Goal: Task Accomplishment & Management: Use online tool/utility

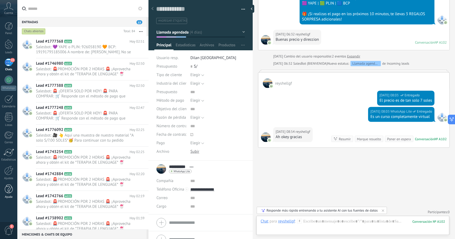
click at [14, 196] on div "Ayuda" at bounding box center [8, 196] width 15 height 3
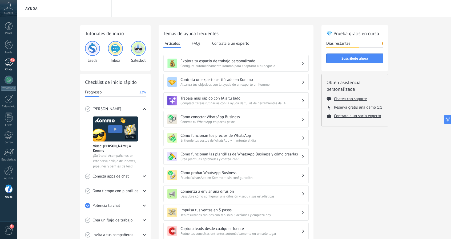
click at [7, 62] on div "15" at bounding box center [9, 63] width 9 height 8
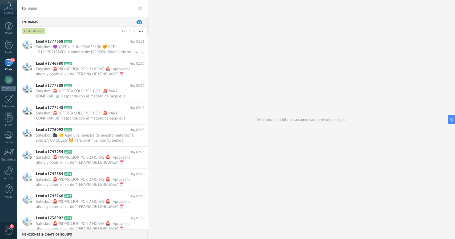
click at [90, 50] on span "Salesbot: 💜 YAPE o PLIN: 926058190 🧡 BCP: 19191795185006 A nombre de: [PERSON_N…" at bounding box center [85, 49] width 98 height 10
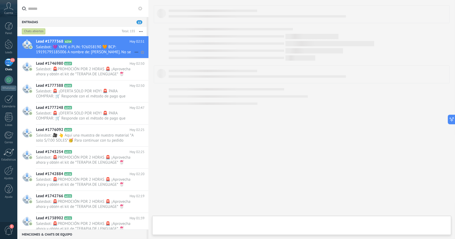
type textarea "**********"
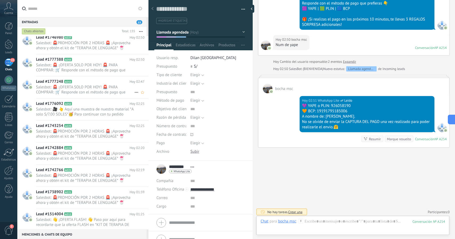
scroll to position [27, 0]
click at [13, 83] on link "WhatsApp" at bounding box center [8, 83] width 17 height 15
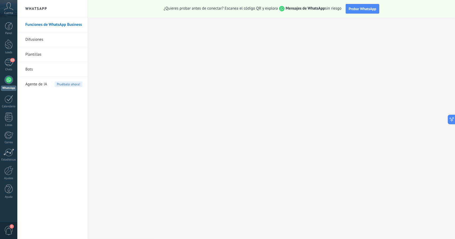
click at [37, 70] on link "Bots" at bounding box center [53, 69] width 57 height 15
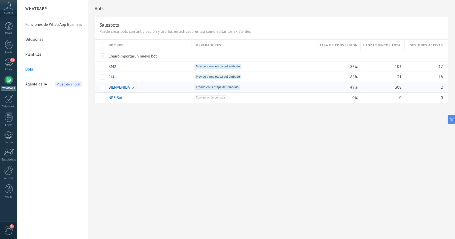
click at [120, 85] on link "BIENVENIDA" at bounding box center [119, 87] width 22 height 5
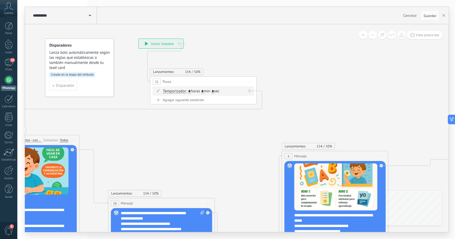
click at [371, 36] on button at bounding box center [372, 35] width 8 height 8
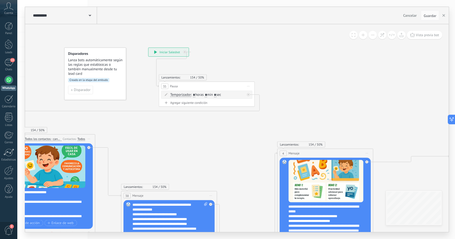
click at [371, 36] on button at bounding box center [372, 35] width 8 height 8
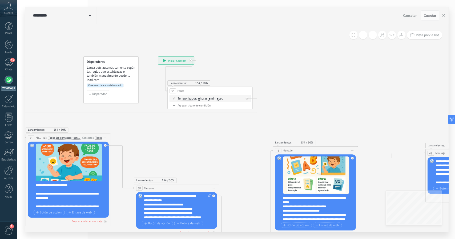
drag, startPoint x: 227, startPoint y: 138, endPoint x: 288, endPoint y: 126, distance: 61.7
drag, startPoint x: 181, startPoint y: 147, endPoint x: 245, endPoint y: 126, distance: 67.5
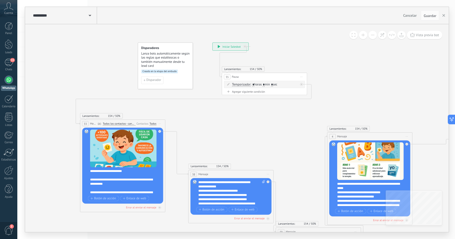
drag, startPoint x: 177, startPoint y: 146, endPoint x: 231, endPoint y: 132, distance: 56.1
click at [231, 132] on icon at bounding box center [437, 161] width 928 height 451
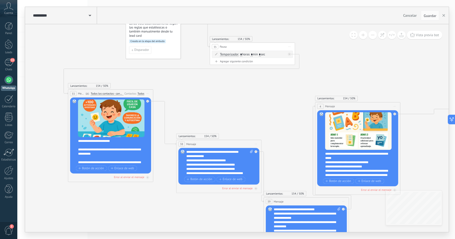
drag, startPoint x: 281, startPoint y: 152, endPoint x: 269, endPoint y: 121, distance: 32.7
click at [269, 121] on icon at bounding box center [425, 131] width 928 height 451
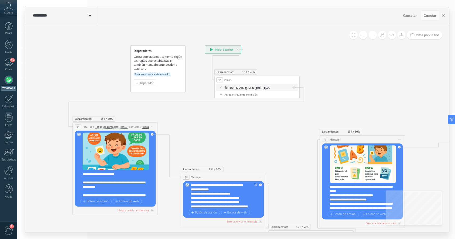
drag, startPoint x: 265, startPoint y: 118, endPoint x: 273, endPoint y: 154, distance: 36.7
click at [273, 154] on icon at bounding box center [430, 164] width 928 height 451
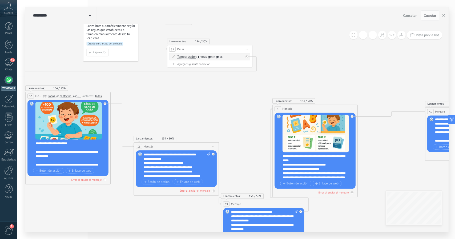
drag, startPoint x: 273, startPoint y: 154, endPoint x: 226, endPoint y: 123, distance: 56.7
click at [226, 123] on icon at bounding box center [383, 133] width 928 height 451
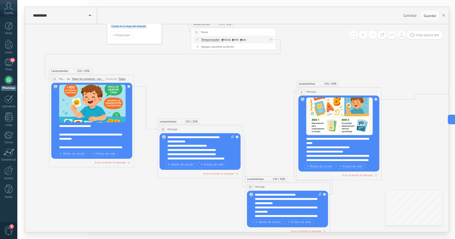
drag, startPoint x: 146, startPoint y: 120, endPoint x: 306, endPoint y: 116, distance: 159.8
click at [173, 101] on icon at bounding box center [406, 116] width 928 height 451
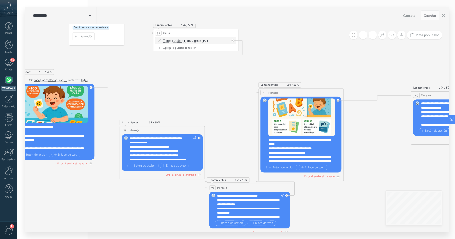
drag, startPoint x: 264, startPoint y: 89, endPoint x: 222, endPoint y: 92, distance: 41.7
click at [222, 92] on icon at bounding box center [369, 117] width 928 height 451
click at [445, 14] on button "button" at bounding box center [443, 15] width 8 height 10
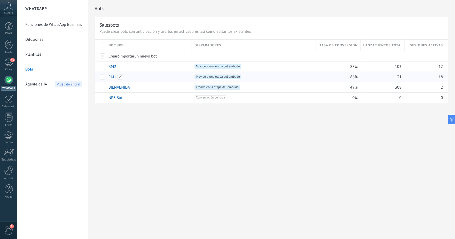
click at [112, 77] on link "RM1" at bounding box center [112, 77] width 8 height 5
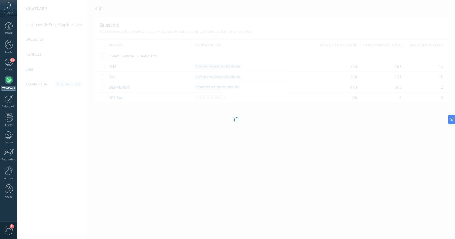
type input "***"
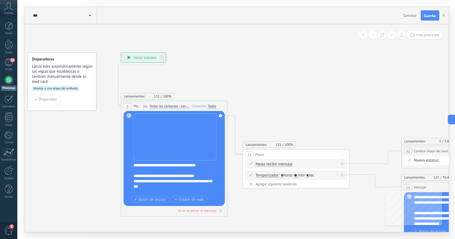
drag, startPoint x: 310, startPoint y: 102, endPoint x: 210, endPoint y: 102, distance: 100.1
click at [295, 92] on icon at bounding box center [447, 157] width 919 height 477
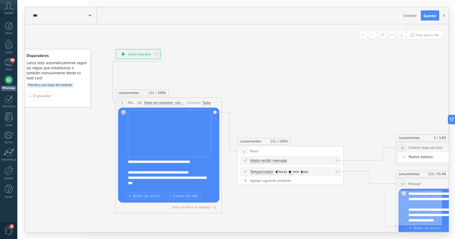
drag, startPoint x: 259, startPoint y: 116, endPoint x: 223, endPoint y: 94, distance: 41.5
click at [223, 94] on icon at bounding box center [441, 154] width 919 height 477
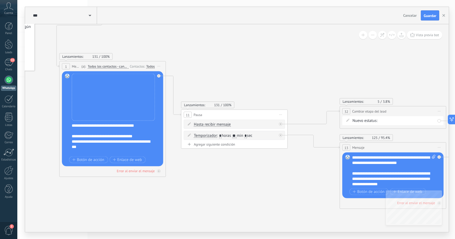
drag, startPoint x: 252, startPoint y: 85, endPoint x: 231, endPoint y: 70, distance: 25.4
click at [231, 70] on icon at bounding box center [385, 118] width 919 height 477
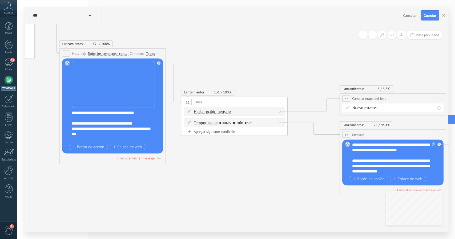
click at [374, 35] on button at bounding box center [372, 35] width 8 height 8
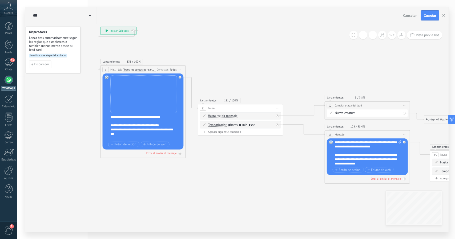
drag, startPoint x: 264, startPoint y: 71, endPoint x: 290, endPoint y: 74, distance: 26.0
click at [290, 74] on icon at bounding box center [361, 110] width 735 height 381
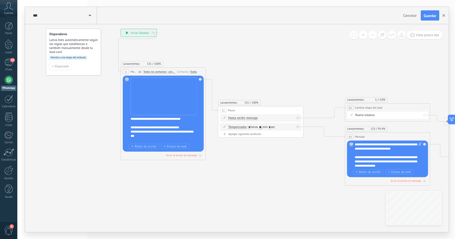
click at [444, 18] on button "button" at bounding box center [443, 15] width 8 height 10
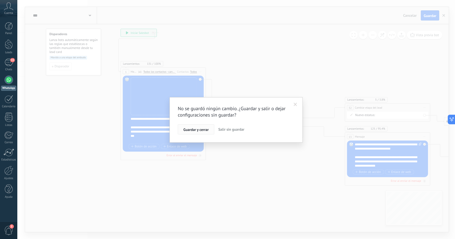
click at [197, 130] on span "Guardar y cerrar" at bounding box center [195, 130] width 25 height 4
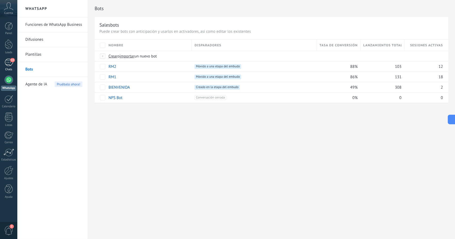
click at [13, 59] on span "15" at bounding box center [12, 60] width 5 height 4
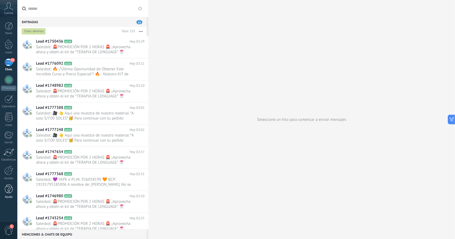
click at [9, 193] on div at bounding box center [9, 189] width 8 height 9
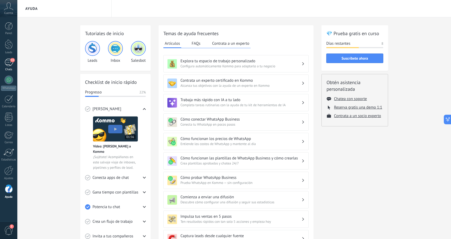
click at [8, 66] on div "15" at bounding box center [9, 63] width 9 height 8
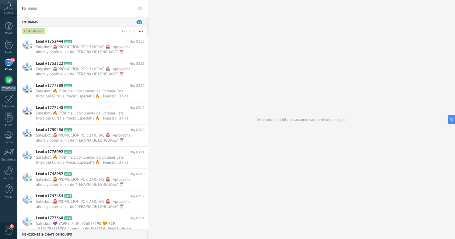
click at [9, 86] on div "WhatsApp" at bounding box center [8, 88] width 15 height 5
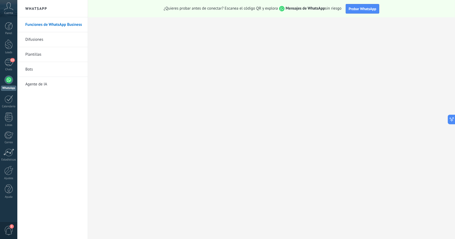
click at [28, 71] on link "Bots" at bounding box center [53, 69] width 57 height 15
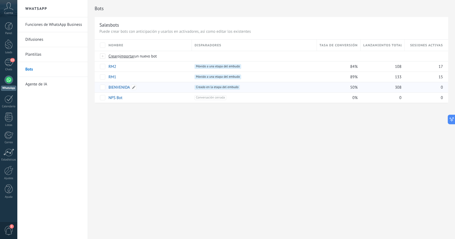
click at [118, 85] on link "BIENVENIDA" at bounding box center [119, 87] width 22 height 5
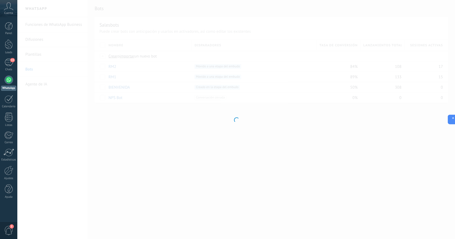
type input "**********"
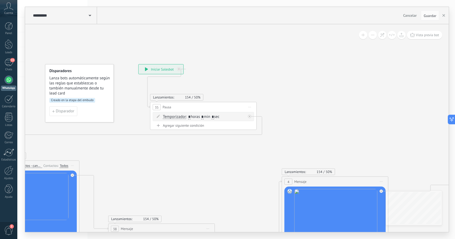
drag, startPoint x: 247, startPoint y: 152, endPoint x: 248, endPoint y: 139, distance: 12.3
click at [248, 139] on icon at bounding box center [420, 213] width 1160 height 564
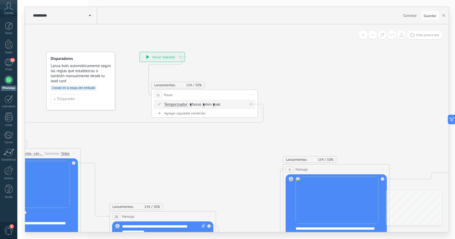
click at [373, 36] on button at bounding box center [372, 35] width 8 height 8
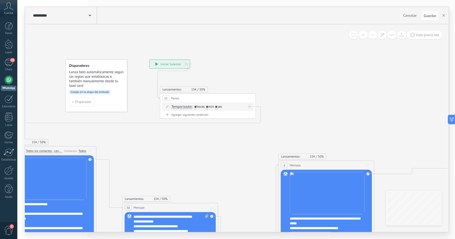
click at [373, 36] on button at bounding box center [372, 35] width 8 height 8
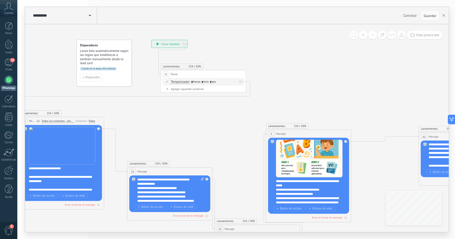
drag, startPoint x: 336, startPoint y: 87, endPoint x: 328, endPoint y: 60, distance: 28.2
click at [328, 60] on icon at bounding box center [376, 158] width 928 height 451
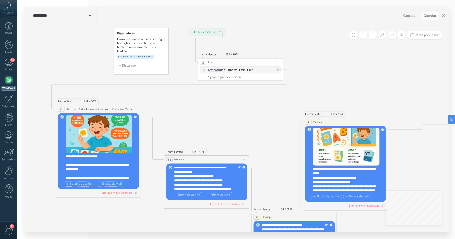
drag, startPoint x: 179, startPoint y: 149, endPoint x: 216, endPoint y: 138, distance: 38.8
click at [216, 138] on icon at bounding box center [413, 146] width 928 height 451
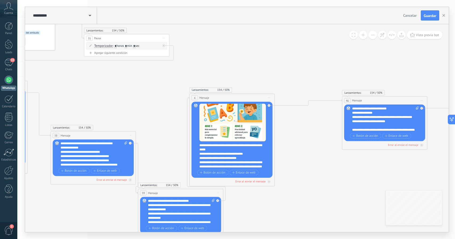
drag, startPoint x: 246, startPoint y: 132, endPoint x: 161, endPoint y: 121, distance: 85.1
click at [161, 121] on icon at bounding box center [300, 122] width 928 height 451
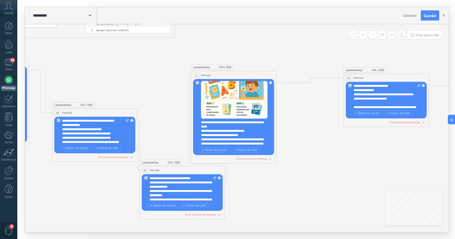
drag, startPoint x: 391, startPoint y: 160, endPoint x: 393, endPoint y: 138, distance: 22.7
click at [393, 138] on icon at bounding box center [302, 100] width 928 height 451
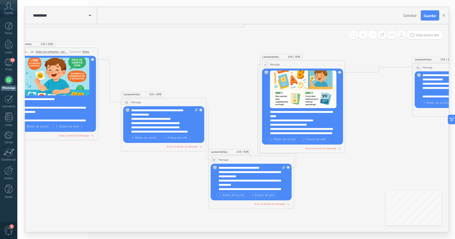
click at [450, 142] on div "**********" at bounding box center [235, 119] width 437 height 239
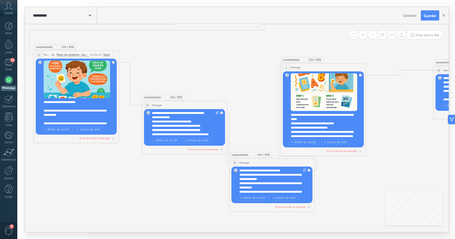
drag, startPoint x: 155, startPoint y: 181, endPoint x: 184, endPoint y: 186, distance: 29.4
click at [184, 186] on icon at bounding box center [391, 92] width 928 height 451
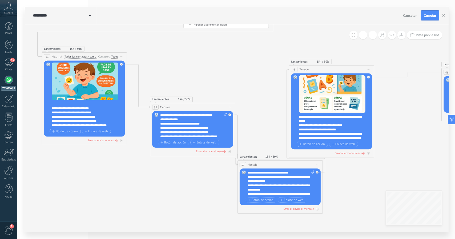
scroll to position [5, 0]
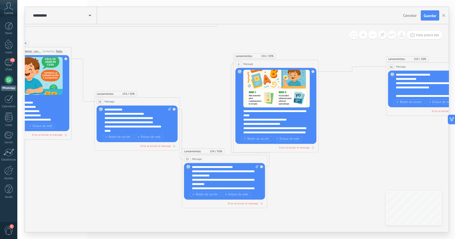
drag, startPoint x: 187, startPoint y: 177, endPoint x: 126, endPoint y: 173, distance: 60.9
click at [127, 173] on icon at bounding box center [344, 88] width 928 height 451
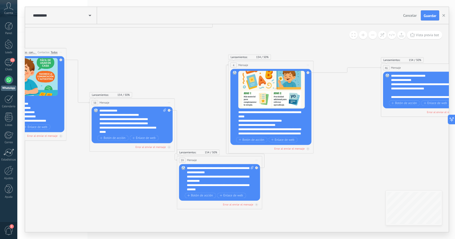
drag, startPoint x: 322, startPoint y: 181, endPoint x: 297, endPoint y: 187, distance: 26.2
click at [298, 187] on icon at bounding box center [339, 89] width 928 height 451
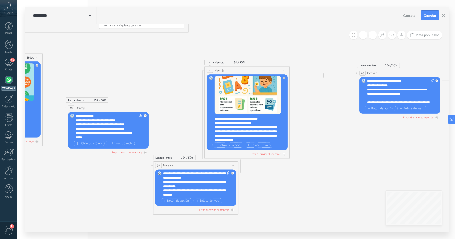
scroll to position [11, 0]
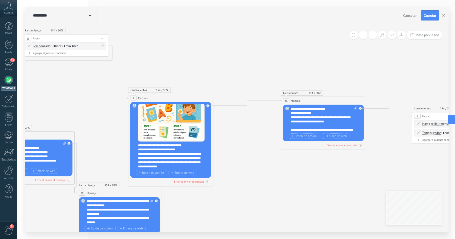
drag, startPoint x: 356, startPoint y: 148, endPoint x: 281, endPoint y: 175, distance: 79.4
click at [281, 175] on icon at bounding box center [239, 122] width 928 height 451
click at [430, 19] on button "Guardar" at bounding box center [429, 15] width 18 height 10
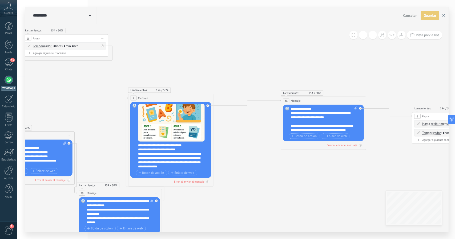
click at [444, 15] on icon "button" at bounding box center [443, 15] width 3 height 3
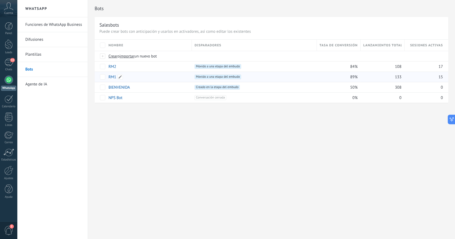
click at [112, 75] on link "RM1" at bounding box center [112, 77] width 8 height 5
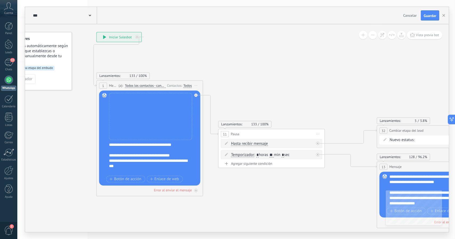
drag, startPoint x: 287, startPoint y: 106, endPoint x: 245, endPoint y: 74, distance: 53.0
click at [245, 74] on icon at bounding box center [422, 137] width 919 height 477
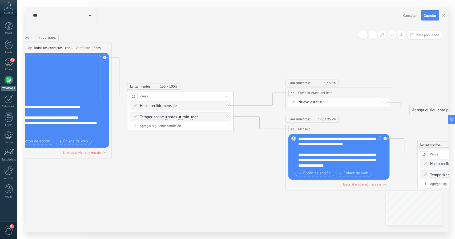
drag, startPoint x: 262, startPoint y: 78, endPoint x: 170, endPoint y: 41, distance: 98.7
click at [170, 41] on icon at bounding box center [331, 99] width 919 height 477
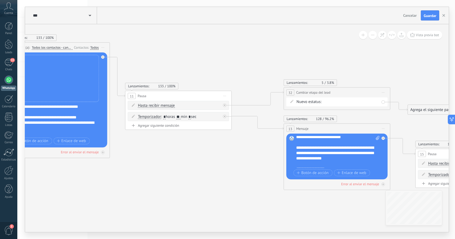
scroll to position [0, 0]
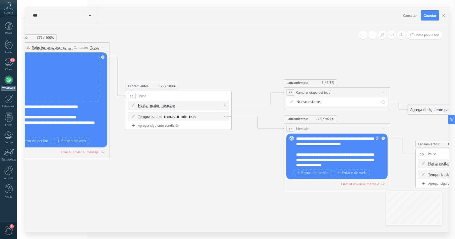
click at [339, 155] on div "**********" at bounding box center [338, 152] width 84 height 32
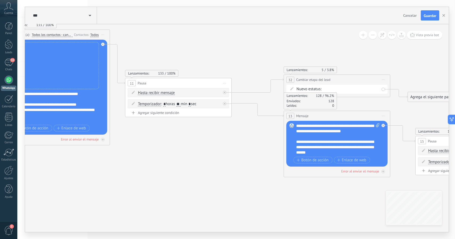
scroll to position [21, 0]
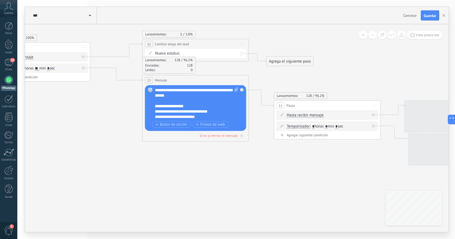
drag, startPoint x: 315, startPoint y: 193, endPoint x: 173, endPoint y: 157, distance: 146.4
click at [173, 157] on icon at bounding box center [188, 50] width 919 height 477
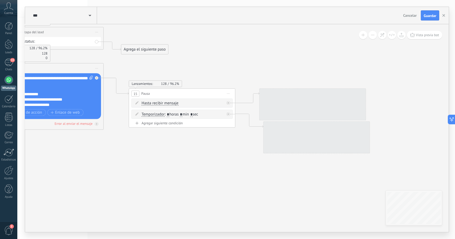
drag, startPoint x: 323, startPoint y: 173, endPoint x: 178, endPoint y: 161, distance: 145.3
click at [178, 161] on icon at bounding box center [43, 38] width 919 height 477
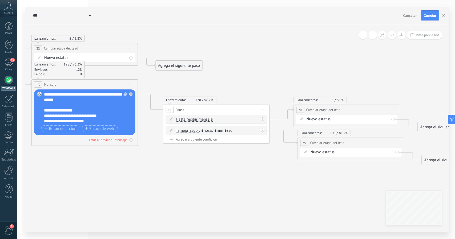
drag, startPoint x: 233, startPoint y: 182, endPoint x: 247, endPoint y: 186, distance: 14.4
click at [241, 186] on icon at bounding box center [100, 58] width 965 height 482
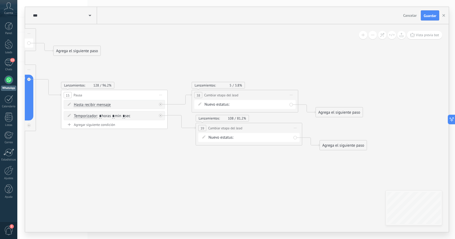
drag, startPoint x: 270, startPoint y: 182, endPoint x: 147, endPoint y: 165, distance: 124.0
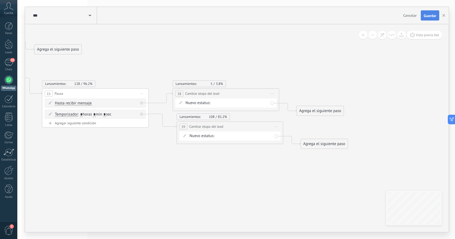
click at [429, 13] on button "Guardar" at bounding box center [429, 15] width 18 height 10
click at [443, 16] on icon "button" at bounding box center [443, 15] width 3 height 3
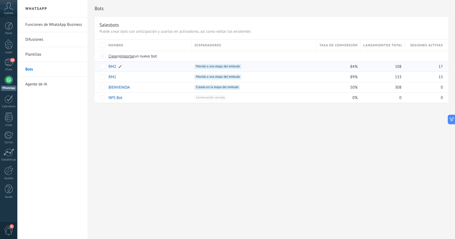
click at [115, 66] on link "RM2" at bounding box center [112, 66] width 8 height 5
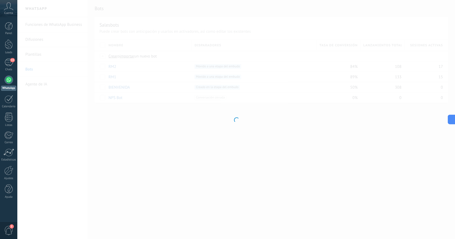
type input "***"
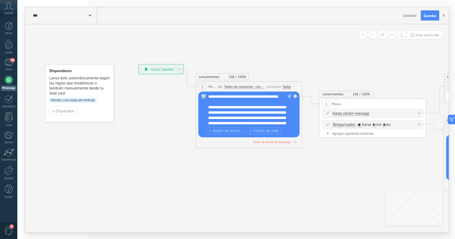
scroll to position [48, 0]
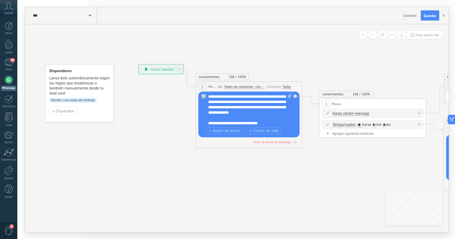
click at [232, 115] on div "**********" at bounding box center [250, 110] width 84 height 32
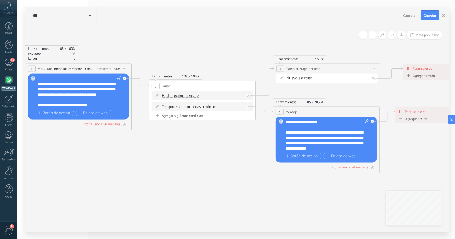
drag, startPoint x: 328, startPoint y: 150, endPoint x: 136, endPoint y: 131, distance: 192.9
click at [136, 131] on icon at bounding box center [235, 109] width 800 height 393
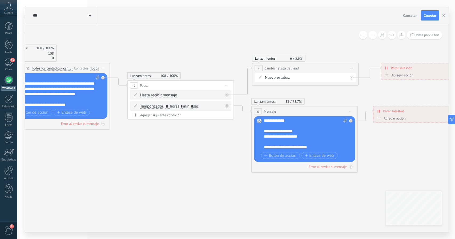
scroll to position [21, 0]
click at [289, 146] on div "**********" at bounding box center [306, 135] width 84 height 32
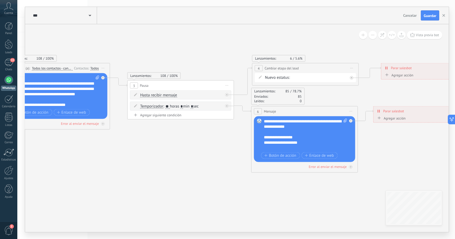
click at [314, 139] on div "**********" at bounding box center [306, 135] width 84 height 32
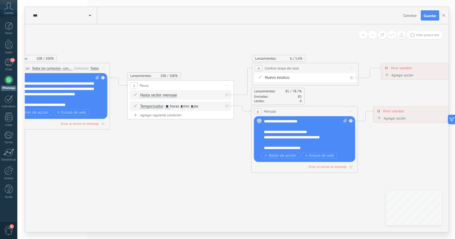
scroll to position [48, 0]
click at [425, 15] on span "Guardar" at bounding box center [429, 16] width 13 height 4
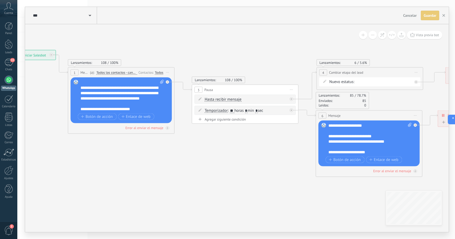
drag, startPoint x: 207, startPoint y: 150, endPoint x: 272, endPoint y: 154, distance: 65.4
click at [272, 154] on icon at bounding box center [278, 113] width 800 height 393
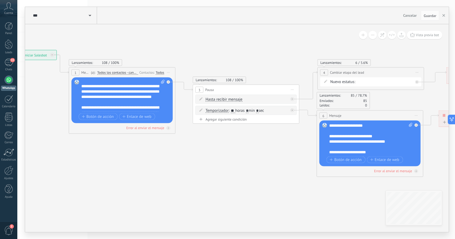
scroll to position [0, 0]
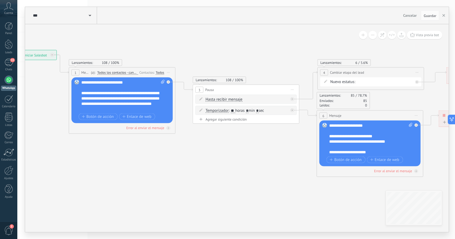
click at [126, 108] on div "**********" at bounding box center [123, 96] width 84 height 32
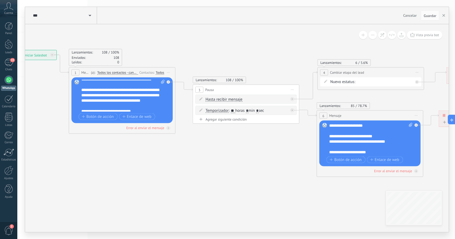
scroll to position [37, 0]
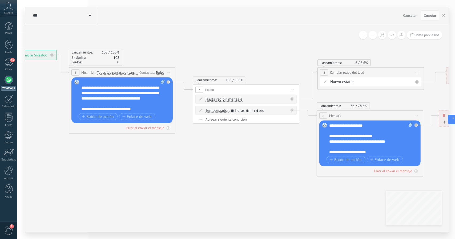
click at [130, 104] on div "**********" at bounding box center [123, 96] width 84 height 32
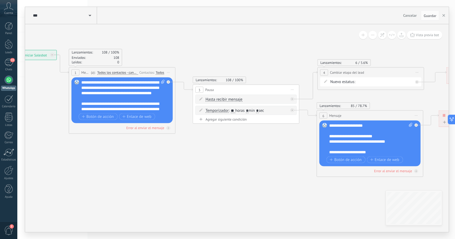
scroll to position [0, 0]
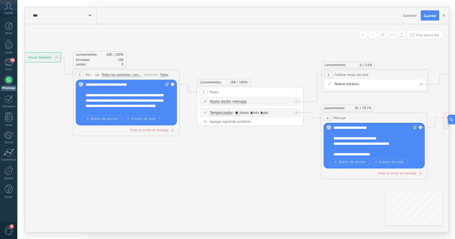
drag, startPoint x: 249, startPoint y: 171, endPoint x: 272, endPoint y: 175, distance: 22.8
click at [271, 175] on icon at bounding box center [283, 115] width 800 height 393
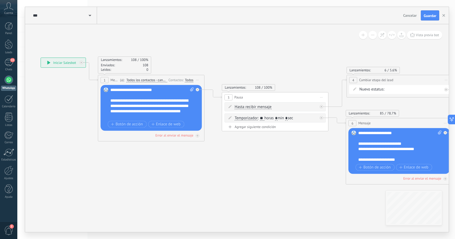
drag, startPoint x: 234, startPoint y: 166, endPoint x: 242, endPoint y: 167, distance: 8.6
click at [242, 167] on icon at bounding box center [308, 120] width 800 height 393
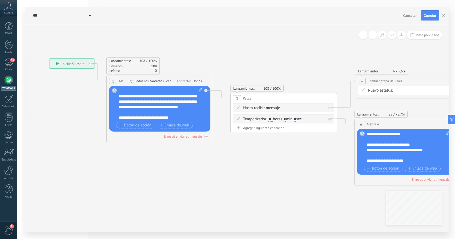
scroll to position [37, 0]
click at [428, 18] on button "Guardar" at bounding box center [429, 15] width 18 height 10
click at [443, 13] on button "button" at bounding box center [443, 15] width 8 height 10
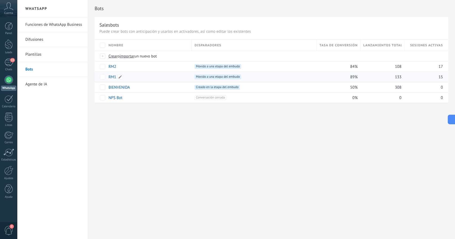
click at [113, 75] on link "RM1" at bounding box center [112, 77] width 8 height 5
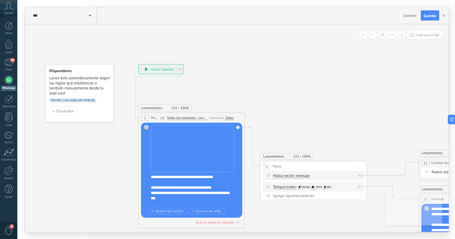
drag, startPoint x: 277, startPoint y: 97, endPoint x: 251, endPoint y: 73, distance: 35.0
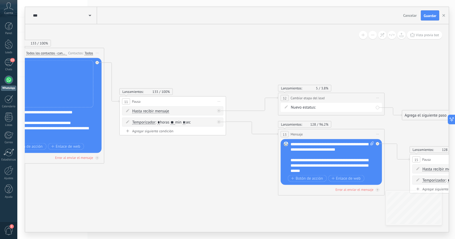
drag, startPoint x: 291, startPoint y: 85, endPoint x: 175, endPoint y: 43, distance: 123.8
click at [175, 43] on icon at bounding box center [323, 104] width 919 height 477
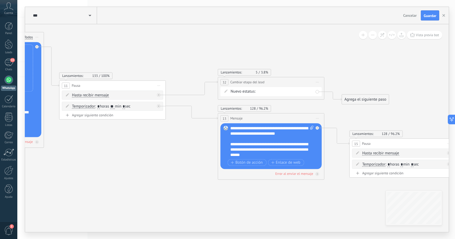
drag, startPoint x: 246, startPoint y: 187, endPoint x: 211, endPoint y: 177, distance: 36.0
click at [211, 177] on icon at bounding box center [263, 88] width 919 height 477
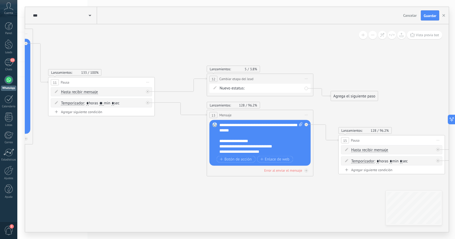
scroll to position [0, 0]
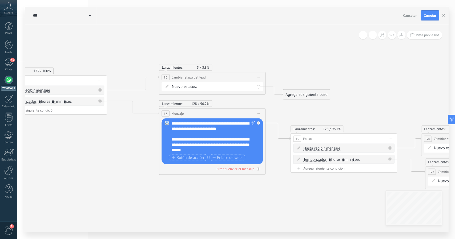
drag, startPoint x: 304, startPoint y: 195, endPoint x: 256, endPoint y: 194, distance: 47.7
click at [256, 194] on icon at bounding box center [228, 87] width 965 height 482
click at [426, 17] on span "Guardar" at bounding box center [429, 16] width 13 height 4
click at [195, 129] on div "**********" at bounding box center [213, 137] width 84 height 32
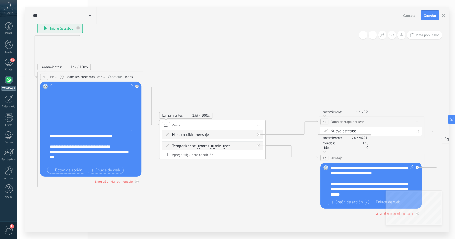
drag, startPoint x: 127, startPoint y: 130, endPoint x: 286, endPoint y: 174, distance: 164.8
click at [286, 174] on icon at bounding box center [386, 131] width 965 height 482
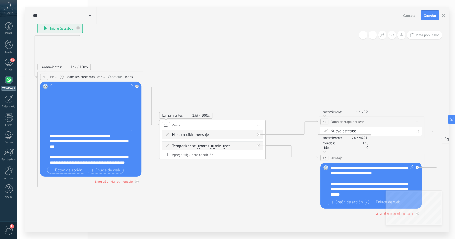
scroll to position [16, 0]
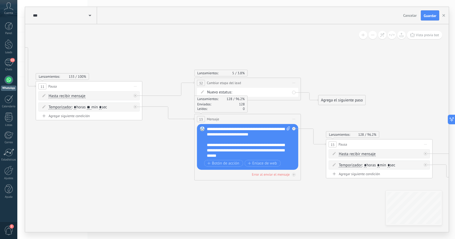
drag, startPoint x: 257, startPoint y: 200, endPoint x: 104, endPoint y: 153, distance: 160.4
click at [104, 153] on icon at bounding box center [263, 92] width 965 height 482
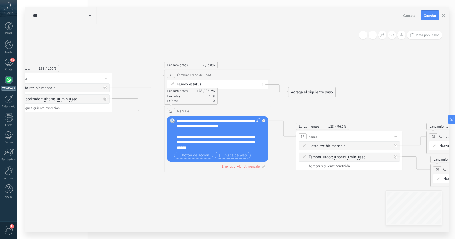
scroll to position [21, 0]
drag, startPoint x: 289, startPoint y: 205, endPoint x: 255, endPoint y: 197, distance: 34.4
click at [256, 197] on icon at bounding box center [233, 84] width 965 height 482
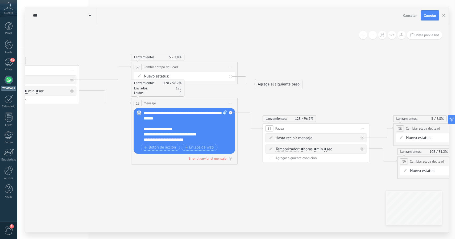
click at [422, 21] on div "*** RM1 Cancelar Actualización Cancelar Guardar" at bounding box center [236, 15] width 423 height 17
click at [426, 15] on span "Guardar" at bounding box center [429, 16] width 13 height 4
click at [443, 16] on icon "button" at bounding box center [443, 15] width 3 height 3
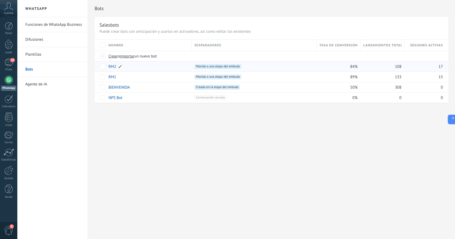
click at [113, 67] on link "RM2" at bounding box center [112, 66] width 8 height 5
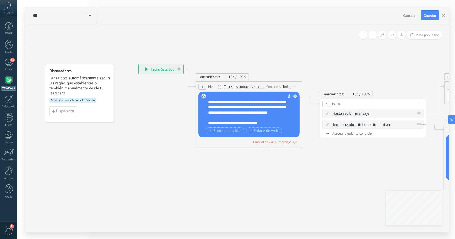
scroll to position [0, 0]
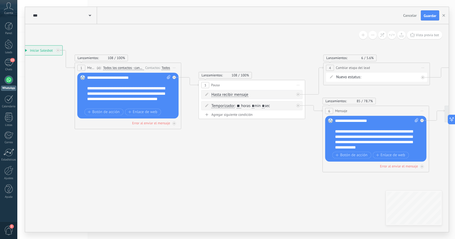
drag, startPoint x: 323, startPoint y: 172, endPoint x: 199, endPoint y: 153, distance: 124.7
click at [199, 153] on icon at bounding box center [284, 108] width 800 height 393
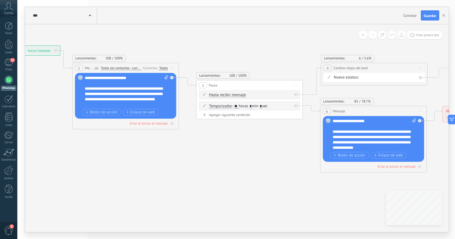
drag, startPoint x: 248, startPoint y: 144, endPoint x: 220, endPoint y: 135, distance: 28.9
click at [220, 135] on icon at bounding box center [282, 108] width 800 height 393
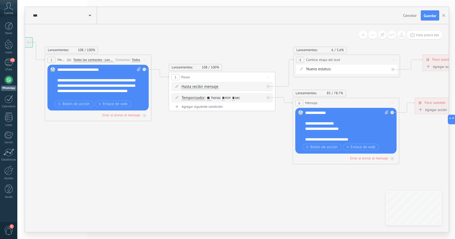
scroll to position [21, 0]
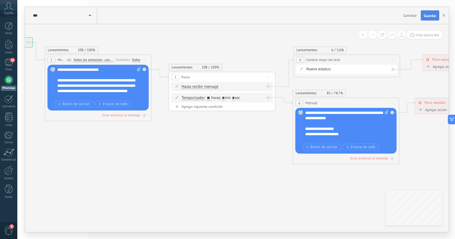
click at [429, 15] on span "Guardar" at bounding box center [429, 16] width 13 height 4
click at [442, 16] on button "button" at bounding box center [443, 16] width 8 height 10
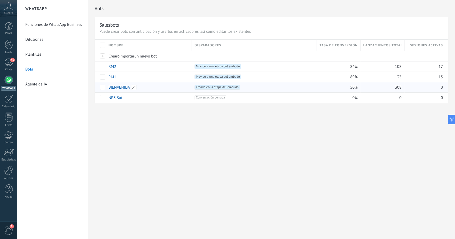
click at [125, 87] on link "BIENVENIDA" at bounding box center [119, 87] width 22 height 5
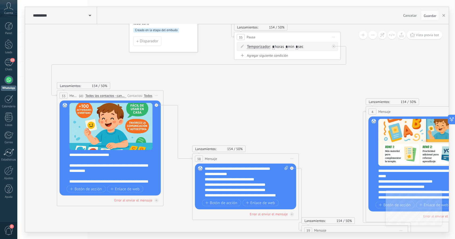
drag, startPoint x: 189, startPoint y: 156, endPoint x: 275, endPoint y: 83, distance: 113.0
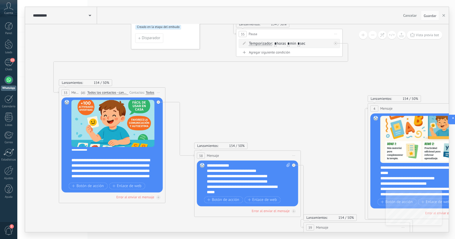
scroll to position [27, 0]
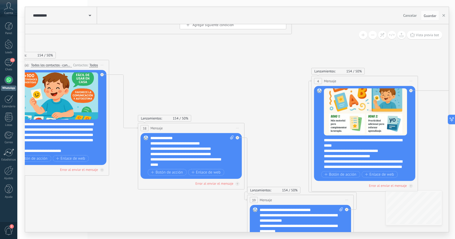
drag, startPoint x: 237, startPoint y: 110, endPoint x: 203, endPoint y: 95, distance: 36.9
click at [203, 95] on icon at bounding box center [450, 112] width 1160 height 564
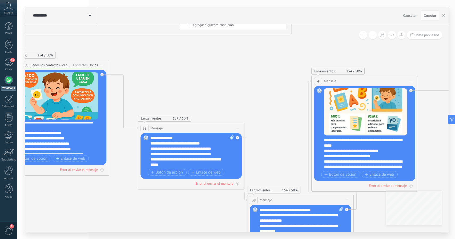
scroll to position [59, 0]
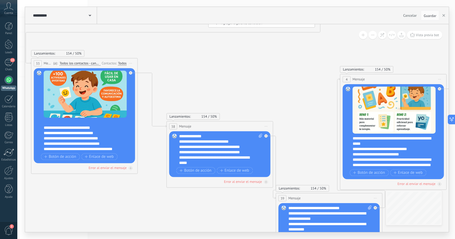
drag, startPoint x: 235, startPoint y: 95, endPoint x: 250, endPoint y: 92, distance: 15.7
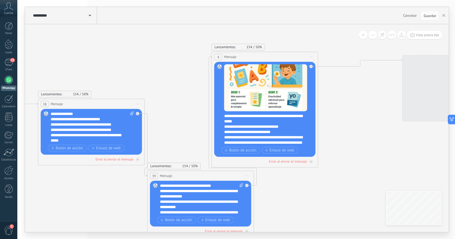
drag, startPoint x: 246, startPoint y: 96, endPoint x: 116, endPoint y: 75, distance: 132.5
click at [116, 75] on icon at bounding box center [350, 88] width 1160 height 564
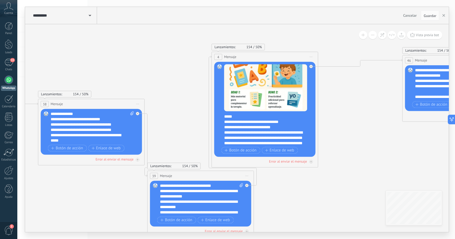
scroll to position [0, 0]
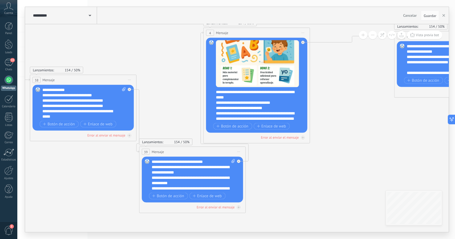
drag, startPoint x: 343, startPoint y: 167, endPoint x: 318, endPoint y: 141, distance: 36.5
click at [333, 141] on icon at bounding box center [341, 64] width 1160 height 564
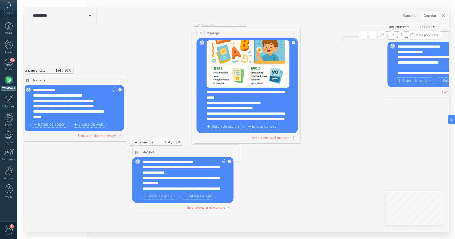
drag, startPoint x: 304, startPoint y: 169, endPoint x: 244, endPoint y: 181, distance: 61.7
click at [248, 180] on icon at bounding box center [332, 64] width 1160 height 564
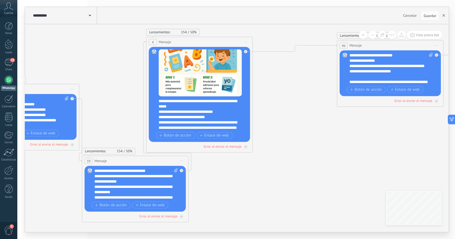
click at [444, 16] on use "button" at bounding box center [443, 15] width 3 height 3
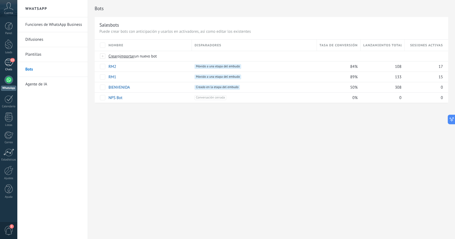
click at [9, 65] on div "15" at bounding box center [9, 63] width 9 height 8
